Goal: Find specific page/section: Find specific page/section

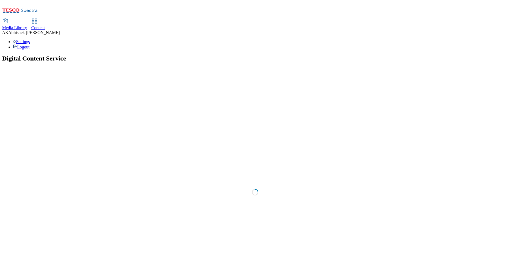
click at [45, 25] on span "Content" at bounding box center [38, 27] width 14 height 5
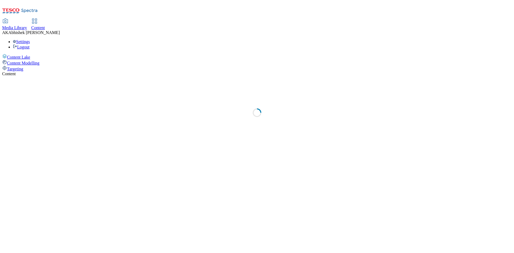
select select "ghs-[GEOGRAPHIC_DATA]"
